Goal: Information Seeking & Learning: Learn about a topic

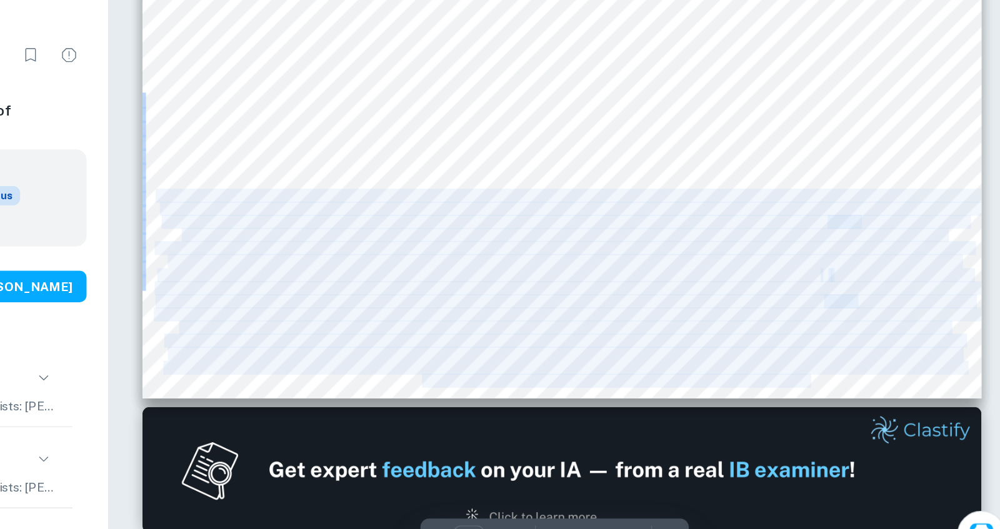
click at [385, 246] on div "Exploring the different portrayals of the Crucifixion of Christ in art througho…" at bounding box center [675, 225] width 600 height 337
copy div "For my comparative study, I will be looking at how different artists in differe…"
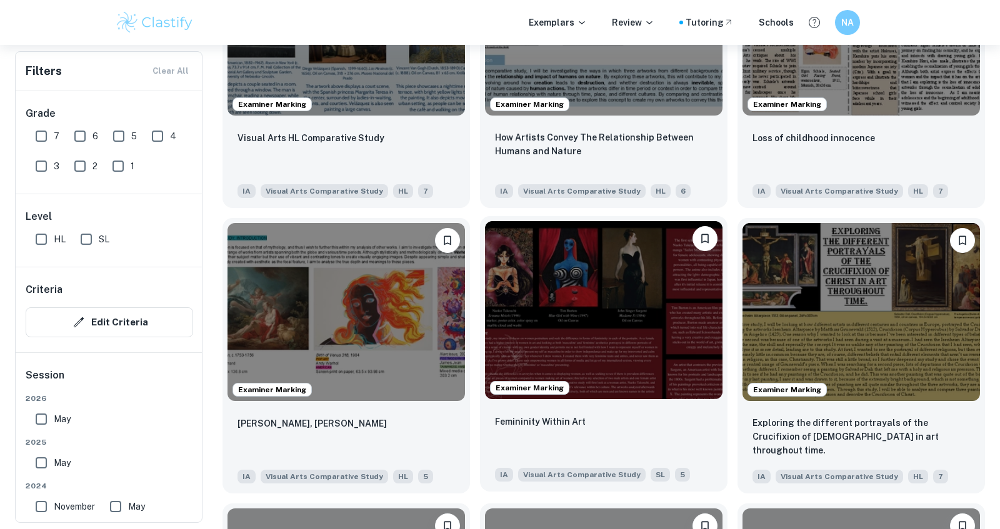
scroll to position [1292, 0]
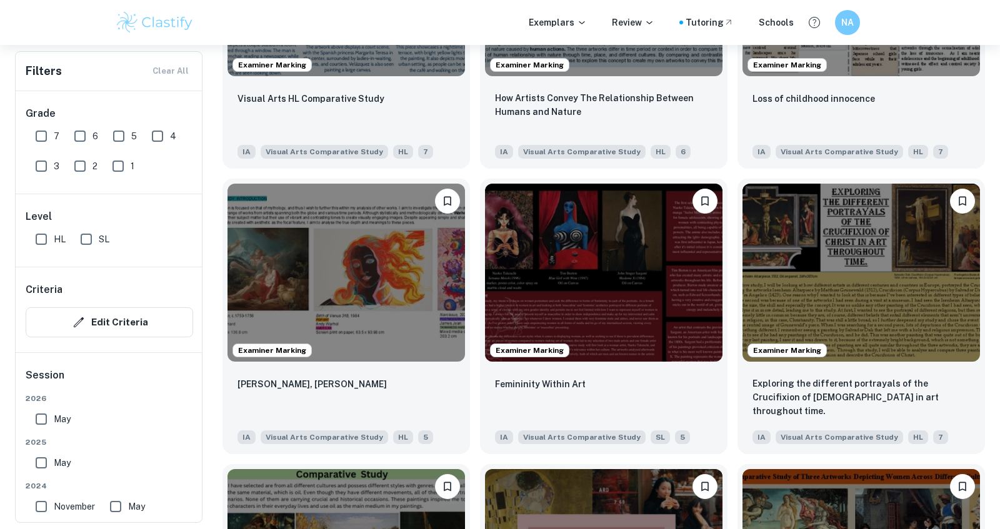
click at [39, 122] on div "7" at bounding box center [50, 134] width 39 height 30
click at [46, 132] on input "7" at bounding box center [41, 136] width 25 height 25
checkbox input "true"
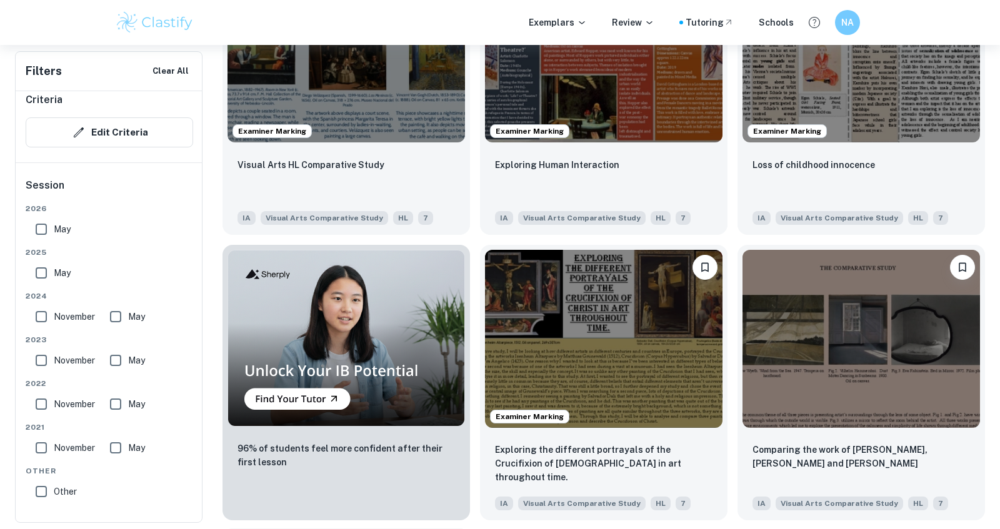
scroll to position [683, 0]
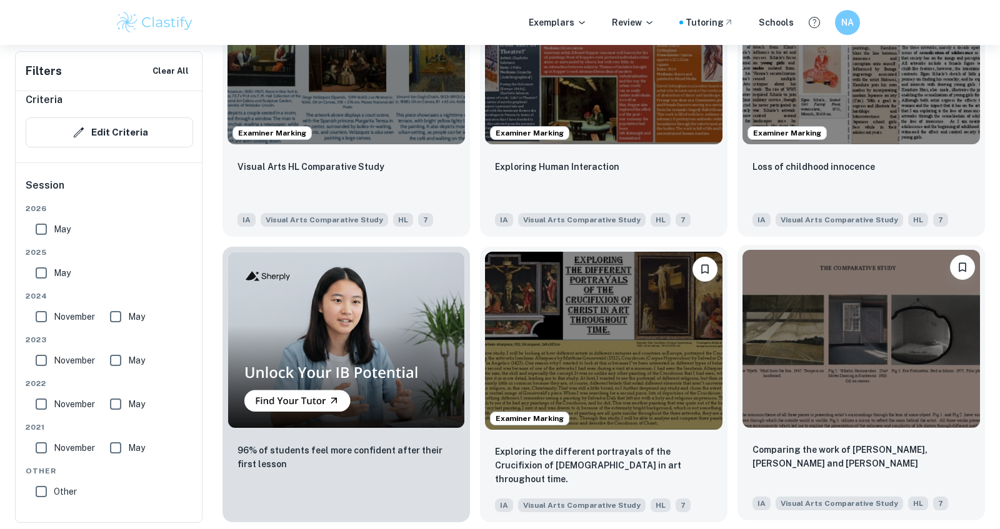
click at [795, 387] on img at bounding box center [860, 339] width 237 height 178
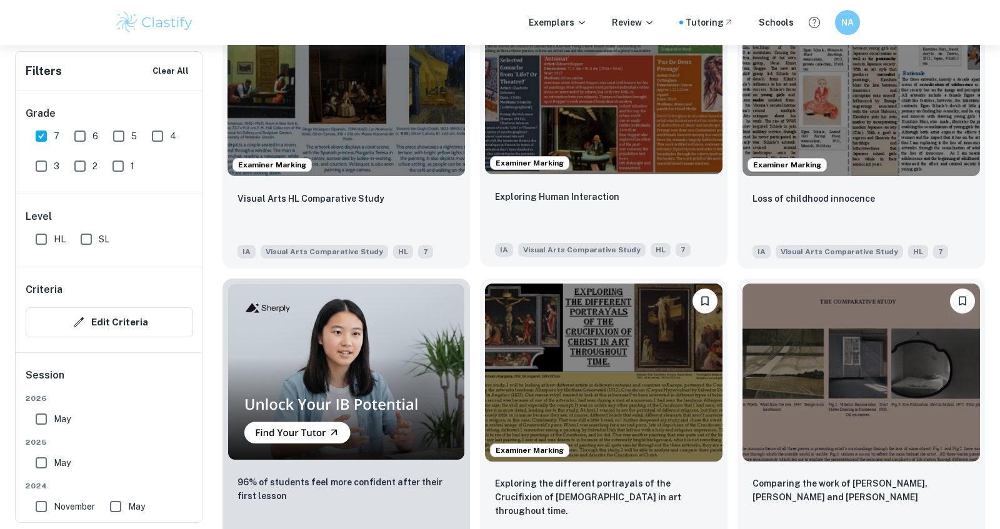
scroll to position [599, 0]
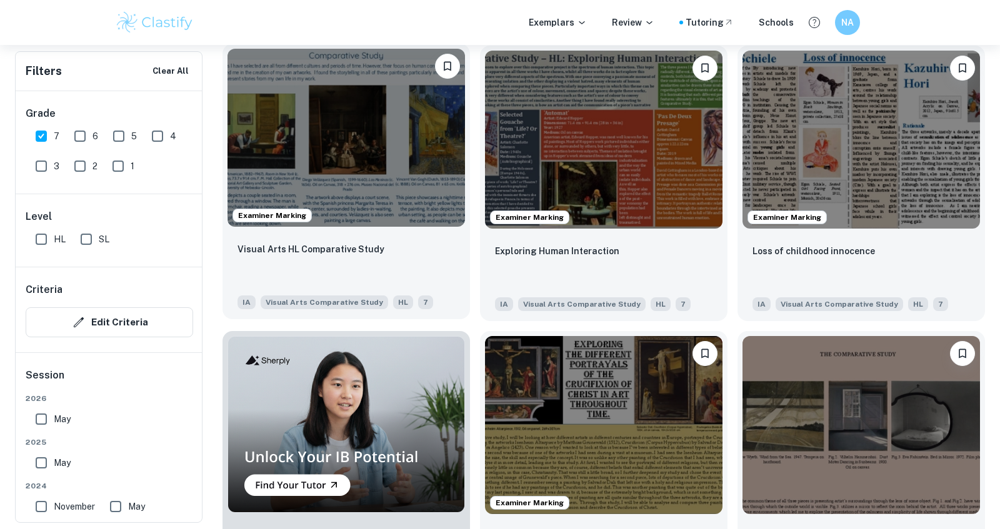
click at [428, 115] on img at bounding box center [345, 138] width 237 height 178
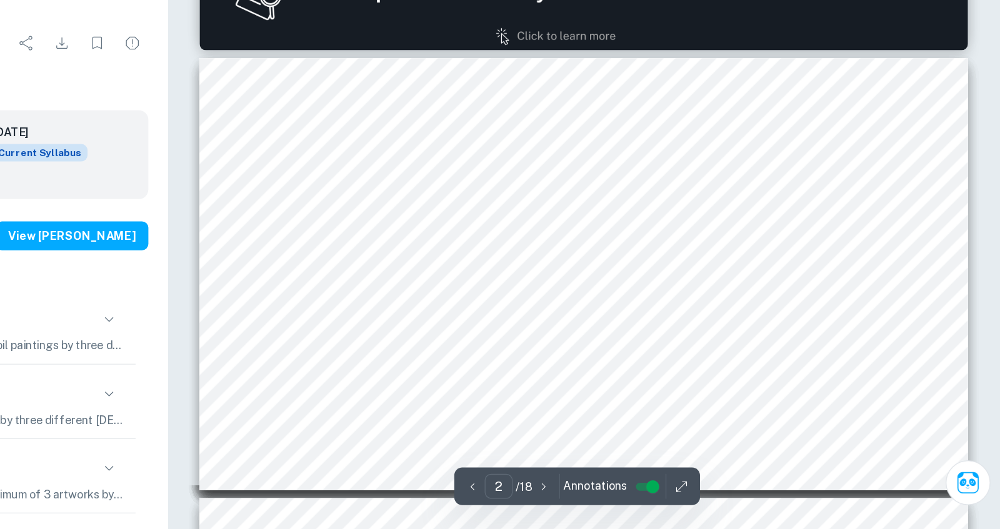
scroll to position [365, 0]
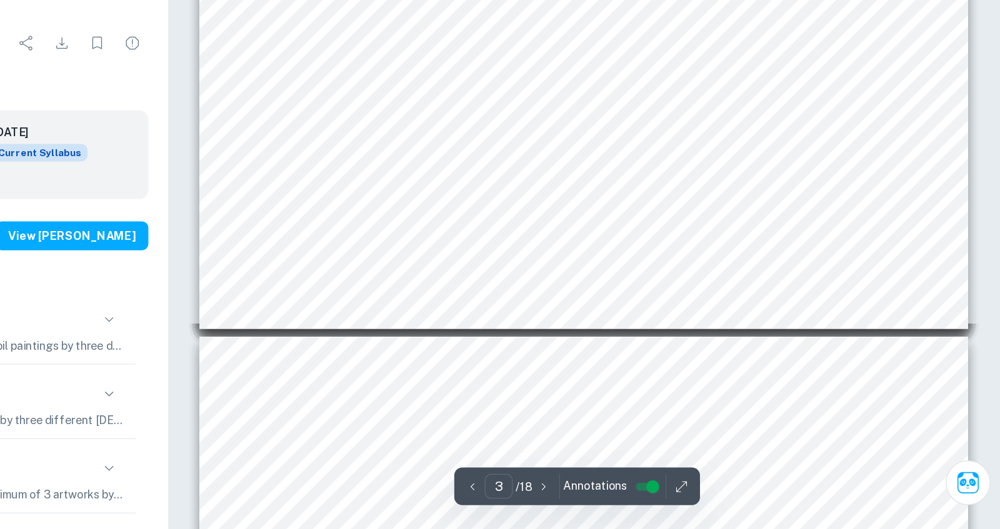
type input "4"
